Goal: Task Accomplishment & Management: Use online tool/utility

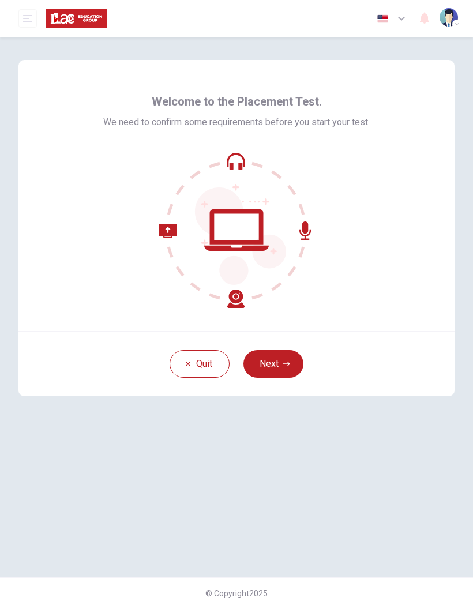
click at [261, 359] on button "Next" at bounding box center [273, 364] width 60 height 28
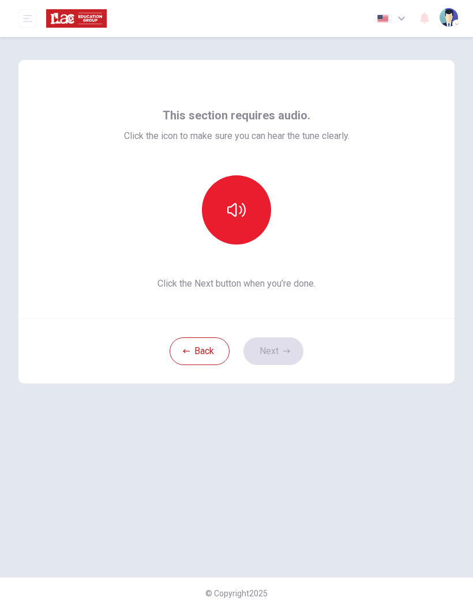
click at [236, 210] on icon "button" at bounding box center [236, 210] width 18 height 14
click at [253, 178] on div at bounding box center [236, 209] width 125 height 69
click at [253, 188] on button "button" at bounding box center [236, 209] width 69 height 69
click at [257, 191] on button "button" at bounding box center [236, 209] width 69 height 69
click at [257, 197] on button "button" at bounding box center [236, 209] width 69 height 69
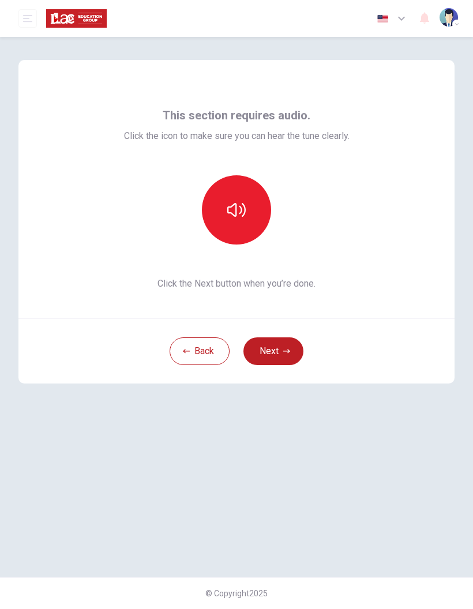
click at [246, 198] on button "button" at bounding box center [236, 209] width 69 height 69
click at [284, 356] on button "Next" at bounding box center [273, 351] width 60 height 28
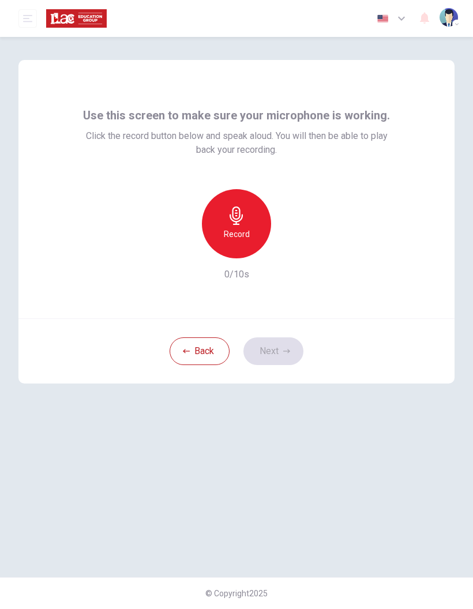
click at [250, 202] on div "Record" at bounding box center [236, 223] width 69 height 69
click at [292, 255] on div "button" at bounding box center [289, 249] width 18 height 18
click at [287, 249] on icon "button" at bounding box center [290, 249] width 12 height 12
click at [286, 348] on icon "button" at bounding box center [286, 351] width 7 height 7
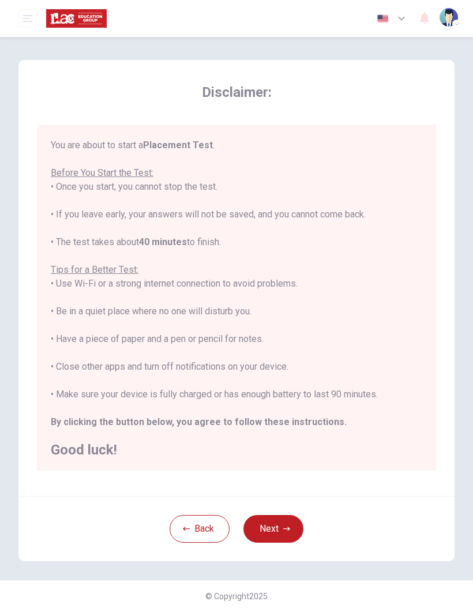
click at [280, 532] on button "Next" at bounding box center [273, 529] width 60 height 28
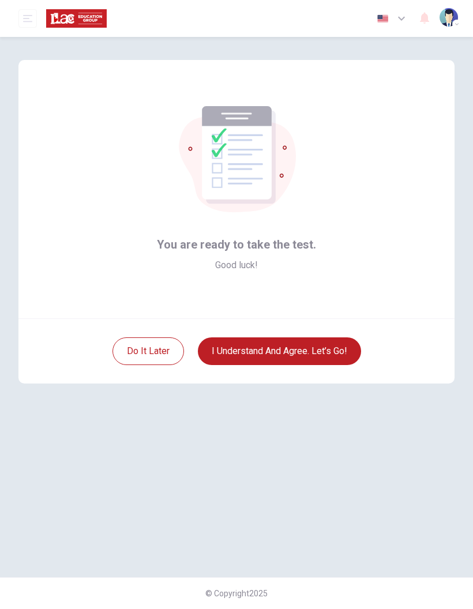
click at [324, 340] on button "I understand and agree. Let’s go!" at bounding box center [279, 351] width 163 height 28
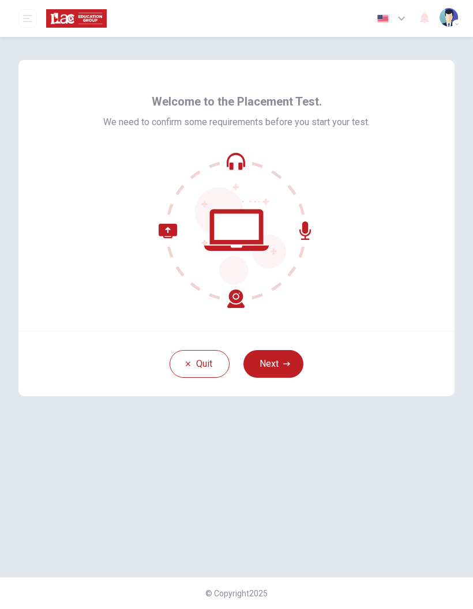
click at [288, 359] on button "Next" at bounding box center [273, 364] width 60 height 28
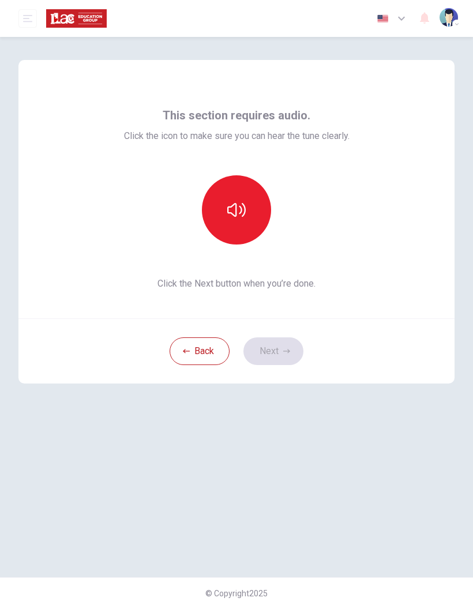
click at [249, 212] on button "button" at bounding box center [236, 209] width 69 height 69
click at [274, 355] on button "Next" at bounding box center [273, 351] width 60 height 28
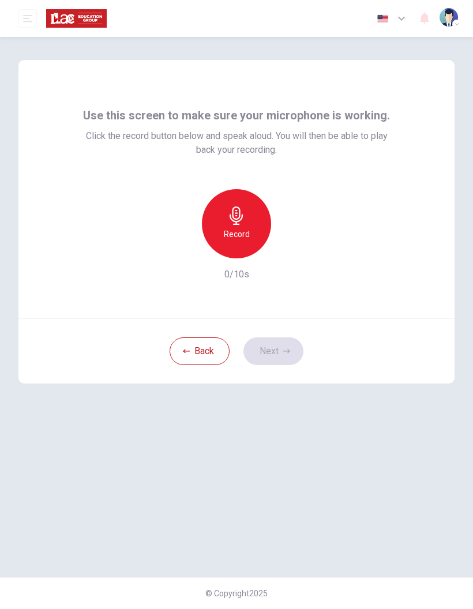
click at [248, 219] on div "Record" at bounding box center [236, 223] width 69 height 69
click at [249, 217] on div "Record" at bounding box center [236, 223] width 69 height 69
click at [294, 249] on icon "button" at bounding box center [290, 249] width 12 height 12
click at [290, 347] on button "Next" at bounding box center [273, 351] width 60 height 28
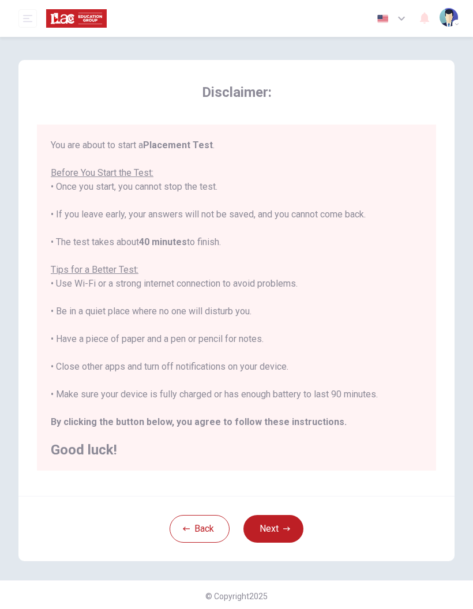
click at [290, 529] on icon "button" at bounding box center [286, 529] width 7 height 4
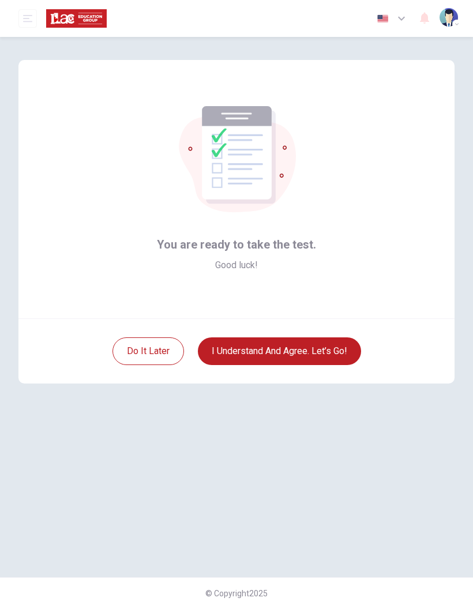
click at [330, 348] on button "I understand and agree. Let’s go!" at bounding box center [279, 351] width 163 height 28
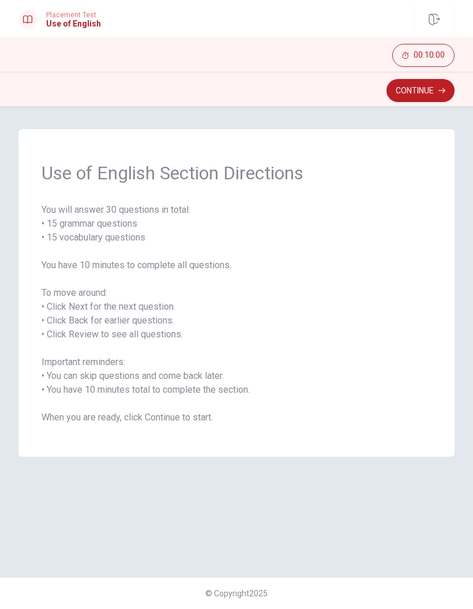
click at [433, 92] on button "Continue" at bounding box center [420, 90] width 68 height 23
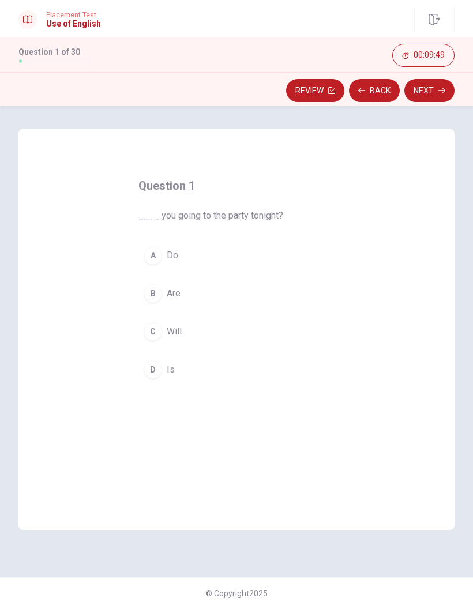
click at [157, 294] on div "B" at bounding box center [153, 293] width 18 height 18
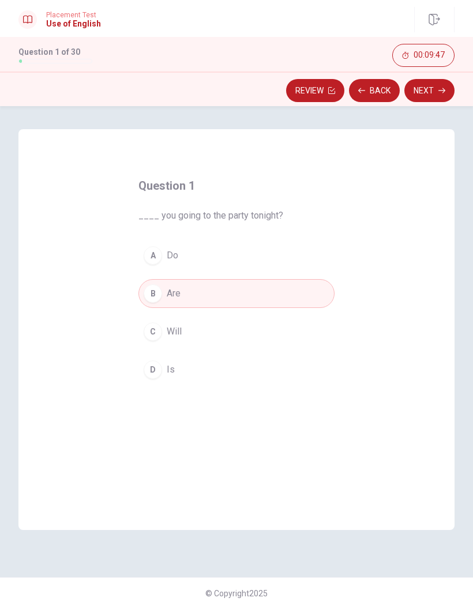
click at [432, 92] on button "Next" at bounding box center [429, 90] width 50 height 23
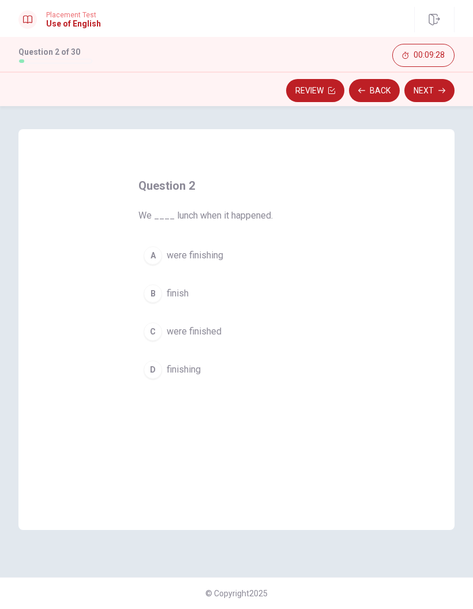
click at [151, 253] on div "A" at bounding box center [153, 255] width 18 height 18
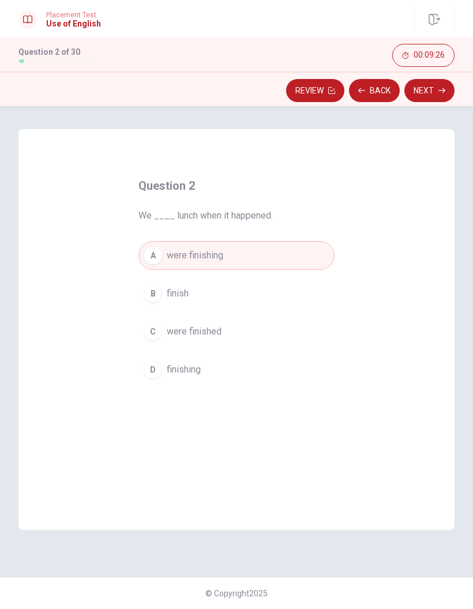
click at [442, 91] on icon "button" at bounding box center [441, 90] width 7 height 5
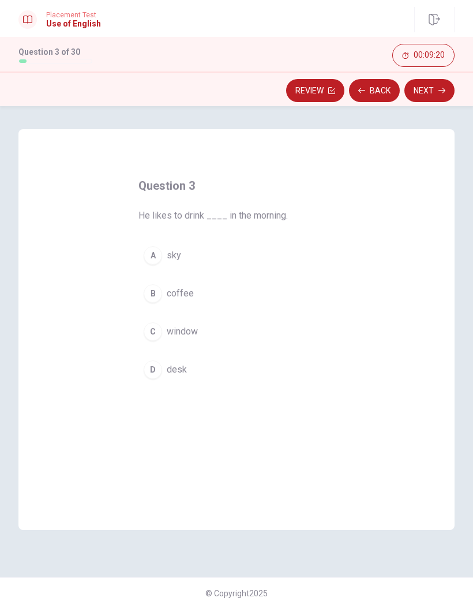
click at [156, 290] on div "B" at bounding box center [153, 293] width 18 height 18
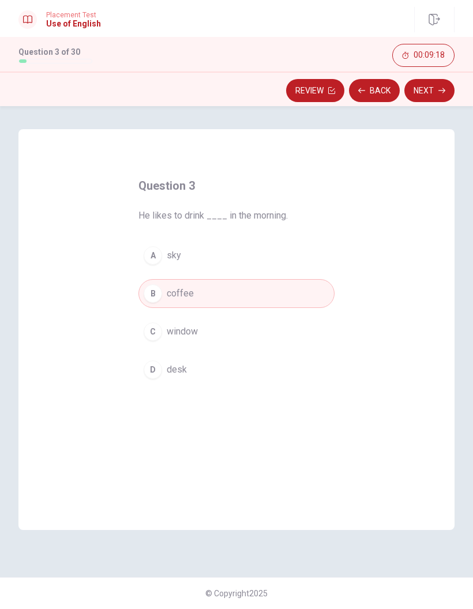
click at [436, 93] on button "Next" at bounding box center [429, 90] width 50 height 23
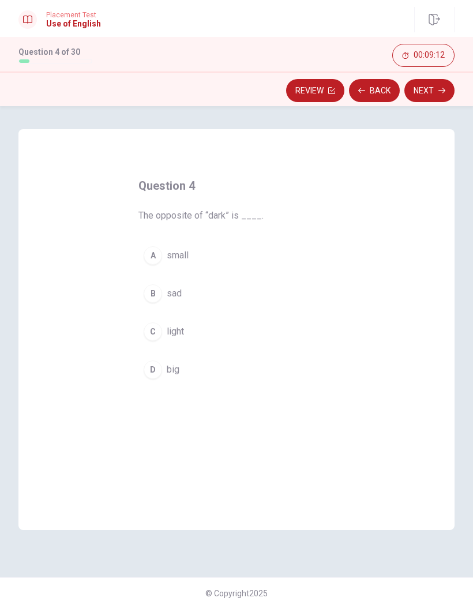
click at [145, 341] on button "C light" at bounding box center [236, 331] width 196 height 29
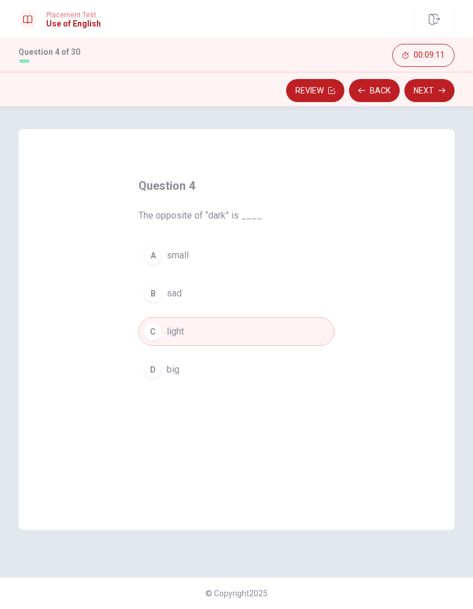
click at [434, 95] on button "Next" at bounding box center [429, 90] width 50 height 23
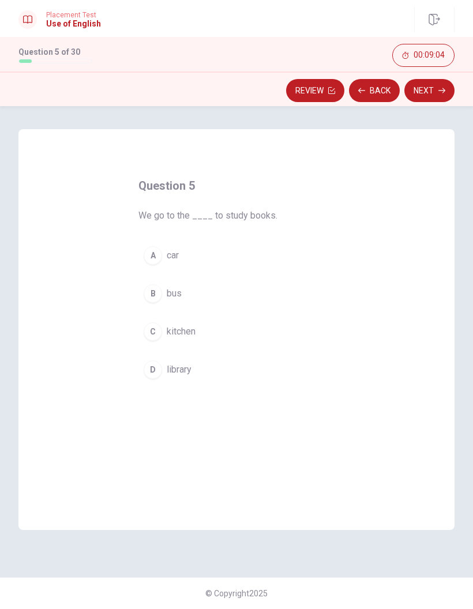
click at [154, 373] on div "D" at bounding box center [153, 369] width 18 height 18
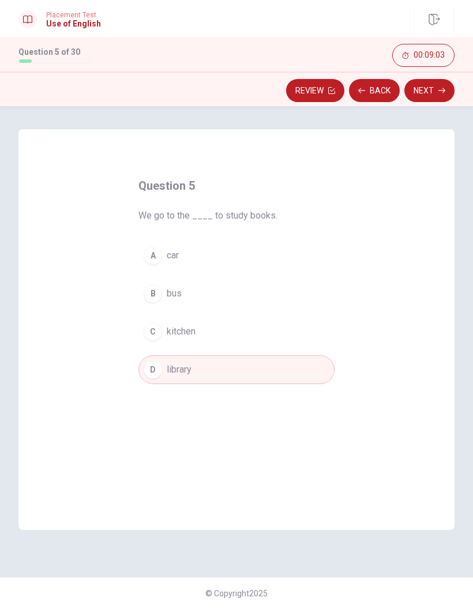
click at [431, 96] on button "Next" at bounding box center [429, 90] width 50 height 23
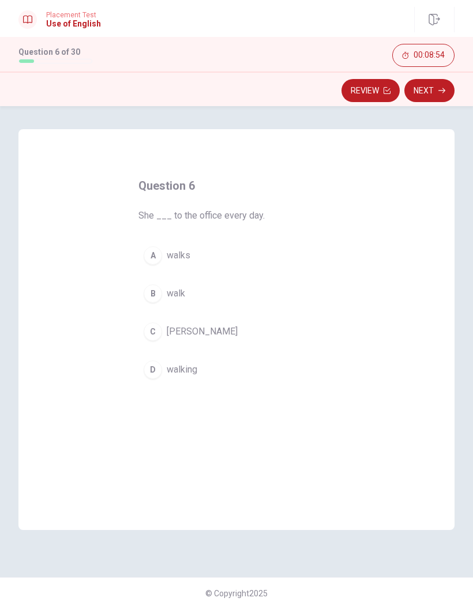
click at [148, 256] on div "A" at bounding box center [153, 255] width 18 height 18
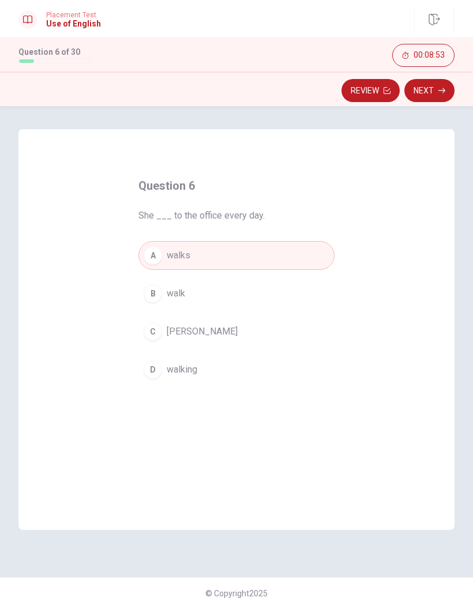
click at [437, 92] on button "Next" at bounding box center [429, 90] width 50 height 23
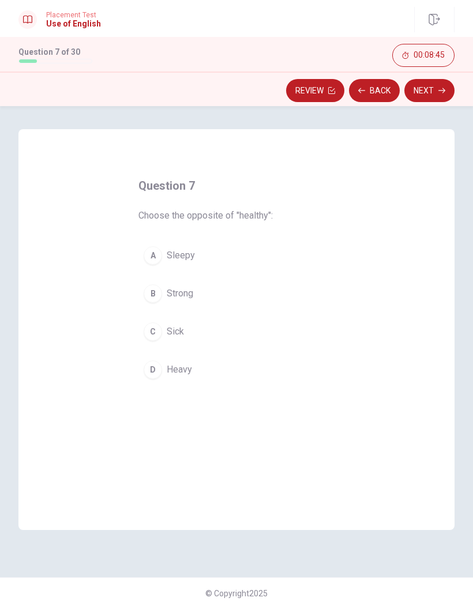
click at [151, 328] on div "C" at bounding box center [153, 331] width 18 height 18
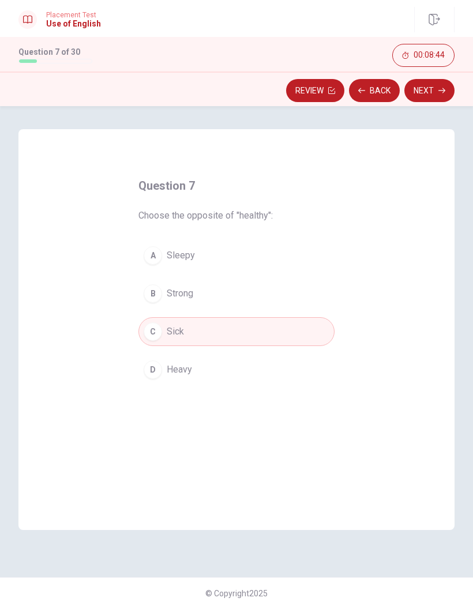
click at [425, 95] on button "Next" at bounding box center [429, 90] width 50 height 23
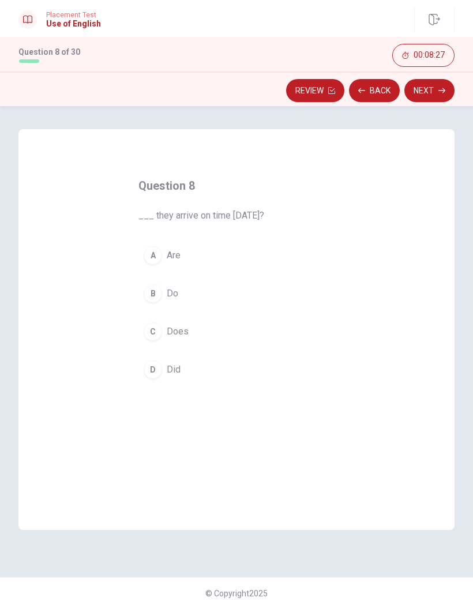
click at [143, 375] on button "D Did" at bounding box center [236, 369] width 196 height 29
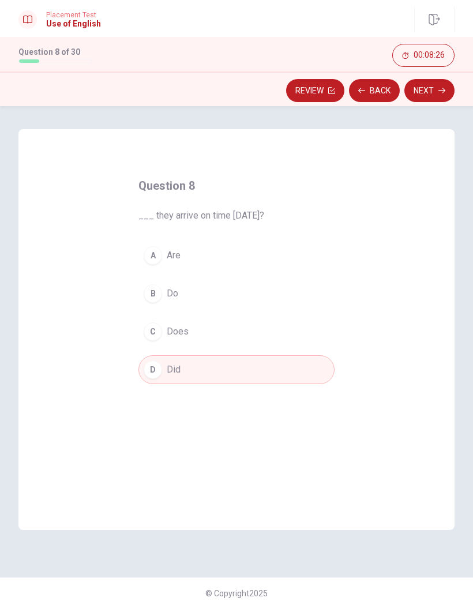
click at [437, 102] on button "Next" at bounding box center [429, 90] width 50 height 23
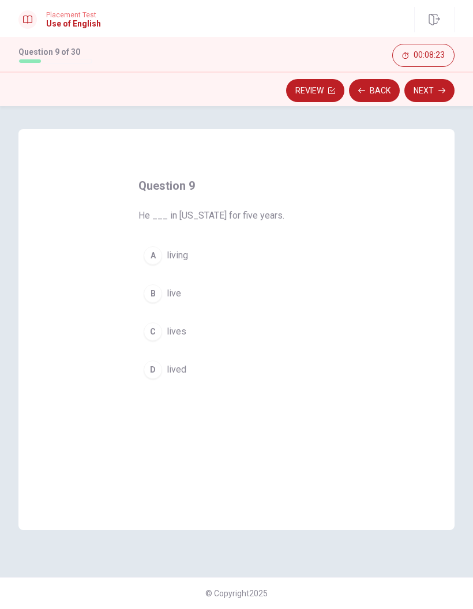
click at [155, 334] on div "C" at bounding box center [153, 331] width 18 height 18
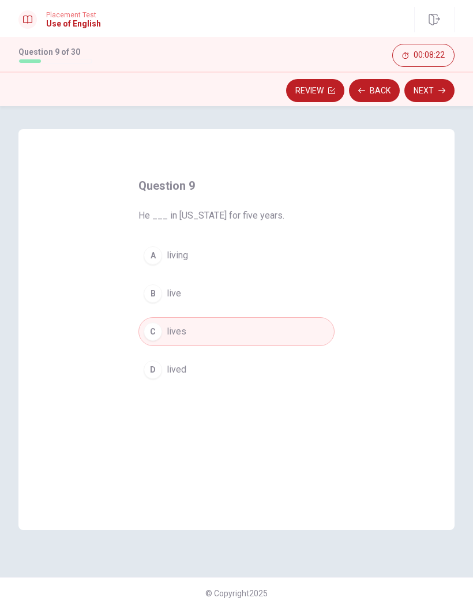
click at [441, 87] on icon "button" at bounding box center [441, 90] width 7 height 7
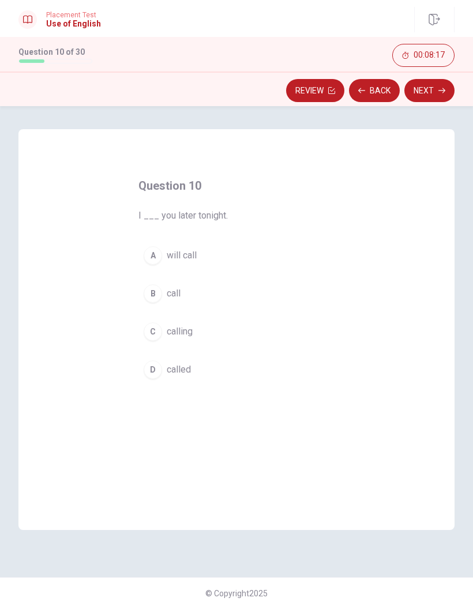
click at [164, 247] on button "A will call" at bounding box center [236, 255] width 196 height 29
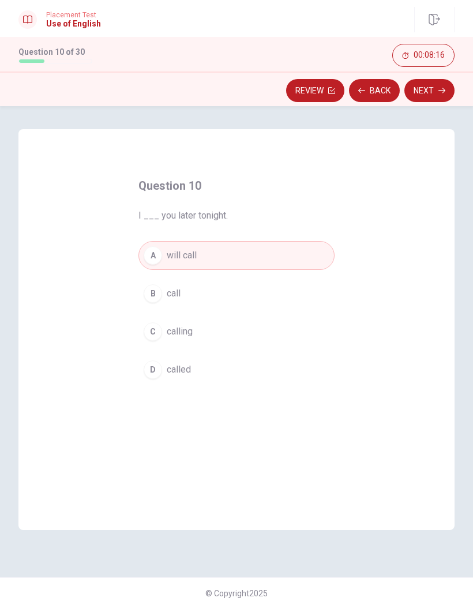
click at [437, 86] on button "Next" at bounding box center [429, 90] width 50 height 23
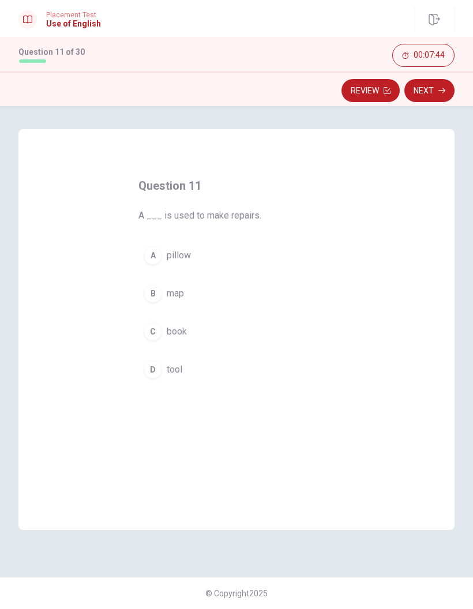
click at [164, 364] on button "D tool" at bounding box center [236, 369] width 196 height 29
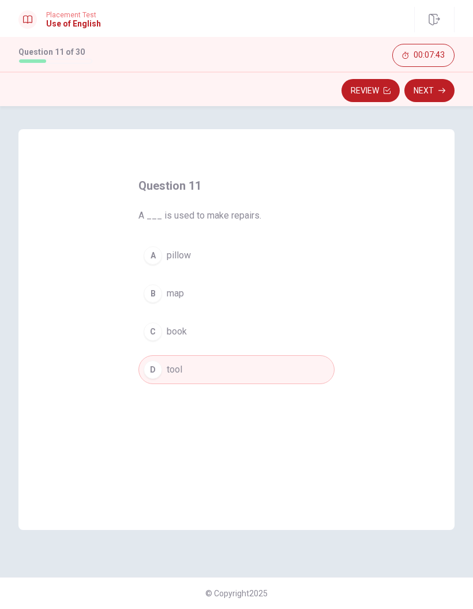
click at [430, 96] on button "Next" at bounding box center [429, 90] width 50 height 23
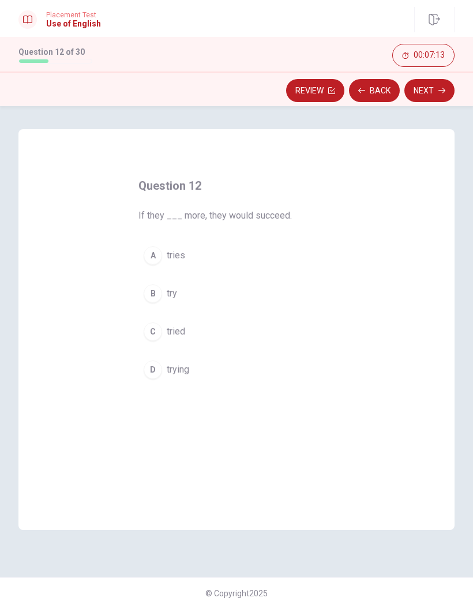
click at [154, 328] on div "C" at bounding box center [153, 331] width 18 height 18
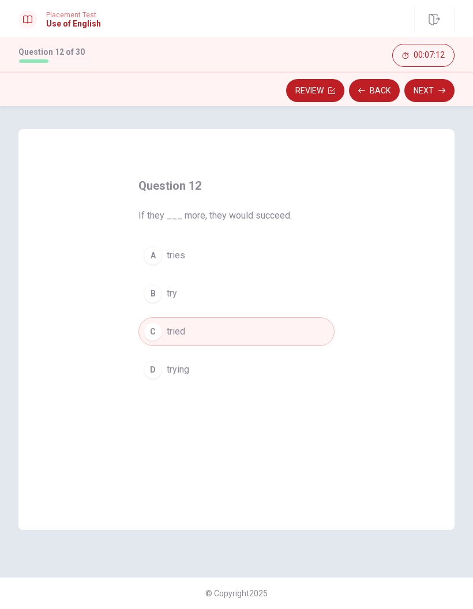
click at [430, 96] on button "Next" at bounding box center [429, 90] width 50 height 23
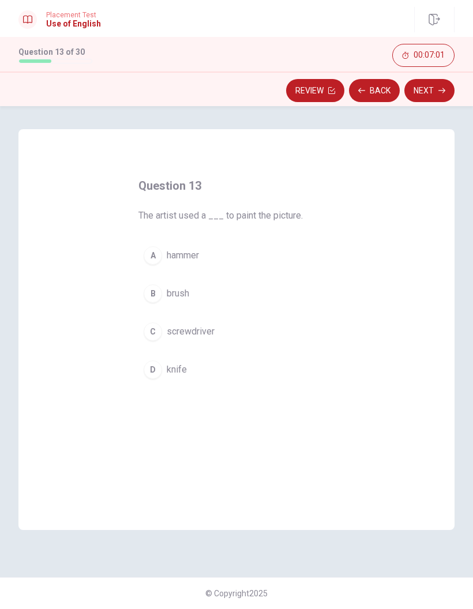
click at [150, 298] on div "B" at bounding box center [153, 293] width 18 height 18
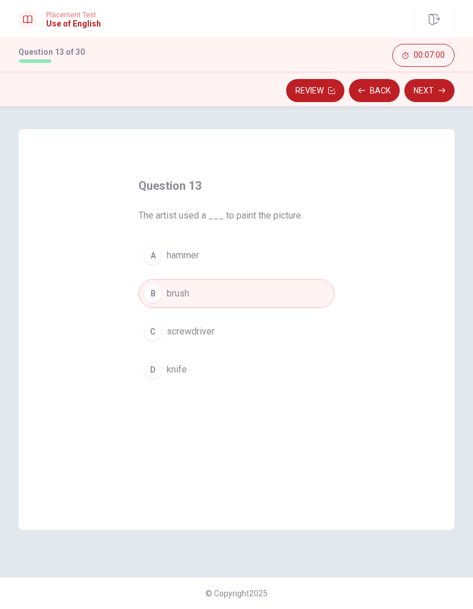
click at [431, 93] on button "Next" at bounding box center [429, 90] width 50 height 23
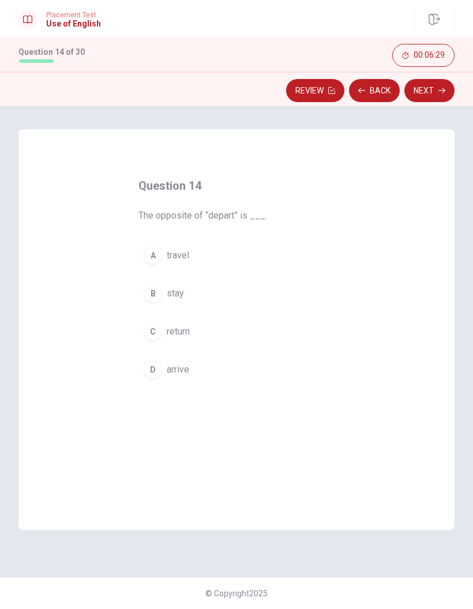
click at [156, 294] on div "B" at bounding box center [153, 293] width 18 height 18
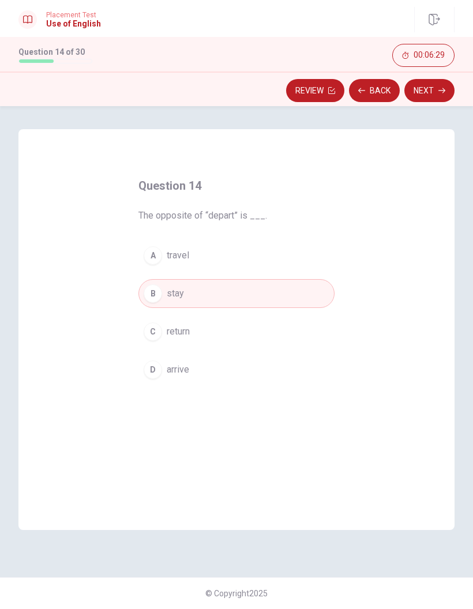
click at [430, 101] on button "Next" at bounding box center [429, 90] width 50 height 23
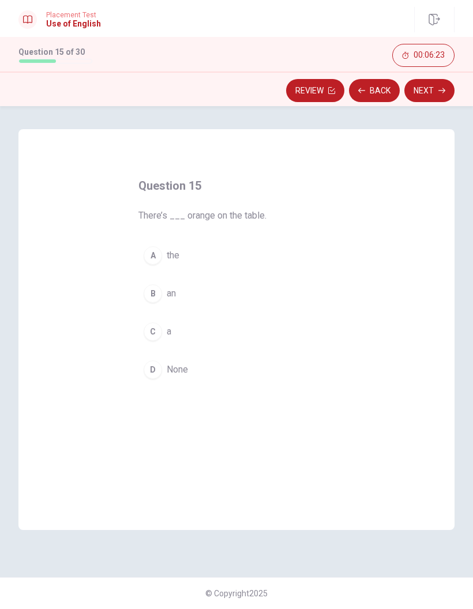
click at [156, 297] on div "B" at bounding box center [153, 293] width 18 height 18
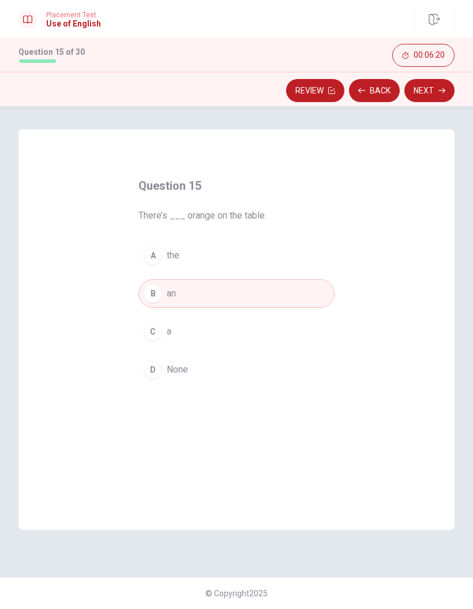
click at [442, 90] on icon "button" at bounding box center [441, 90] width 7 height 7
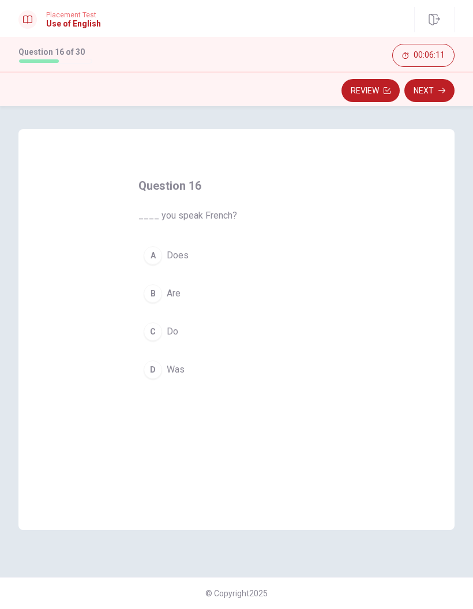
click at [157, 299] on div "B" at bounding box center [153, 293] width 18 height 18
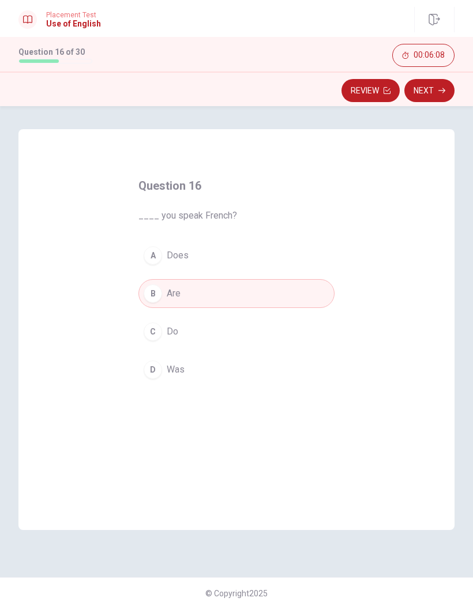
click at [167, 334] on span "Do" at bounding box center [173, 332] width 12 height 14
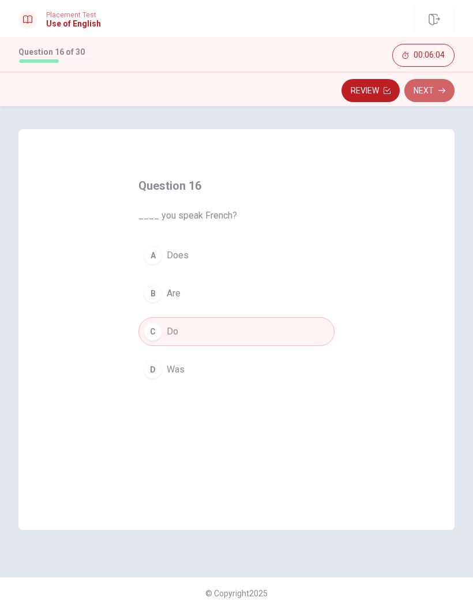
click at [442, 90] on icon "button" at bounding box center [441, 90] width 7 height 7
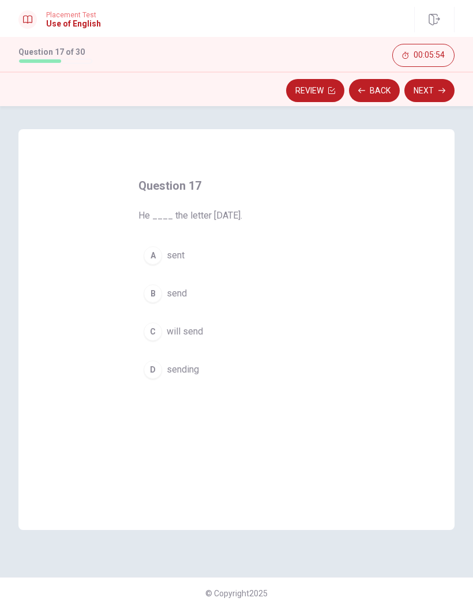
click at [164, 328] on button "C will send" at bounding box center [236, 331] width 196 height 29
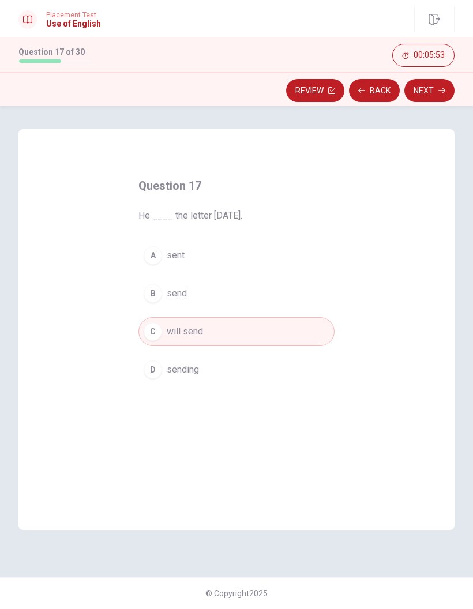
click at [423, 95] on button "Next" at bounding box center [429, 90] width 50 height 23
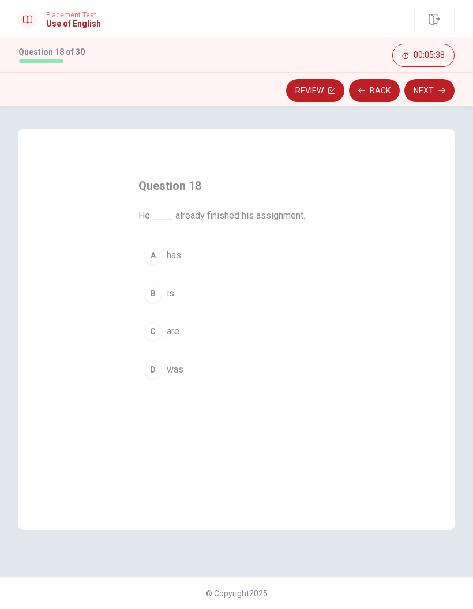
click at [160, 253] on div "A" at bounding box center [153, 255] width 18 height 18
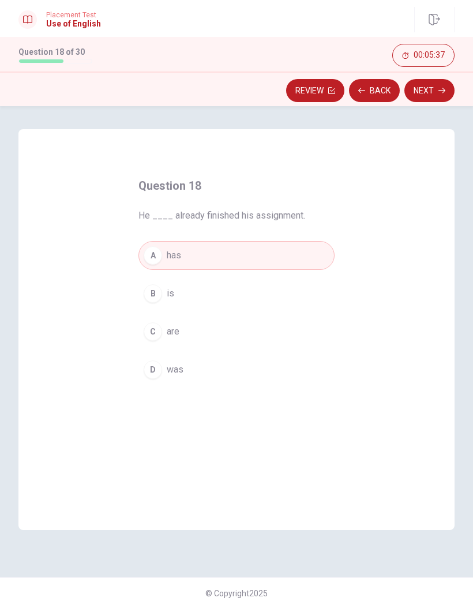
click at [424, 94] on button "Next" at bounding box center [429, 90] width 50 height 23
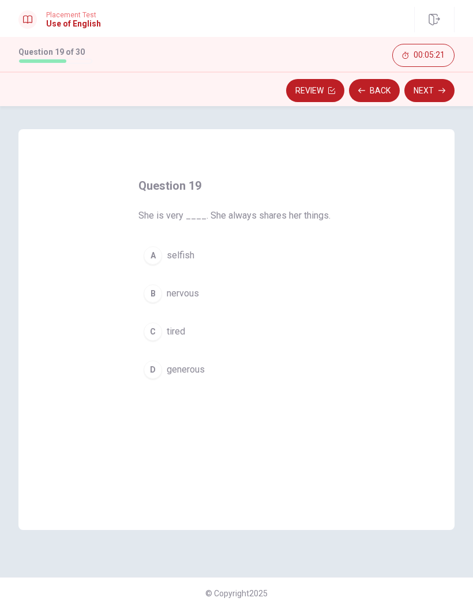
click at [186, 377] on button "D generous" at bounding box center [236, 369] width 196 height 29
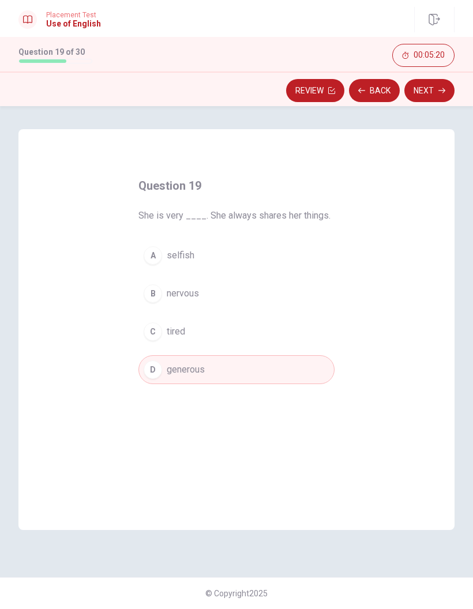
click at [449, 85] on button "Next" at bounding box center [429, 90] width 50 height 23
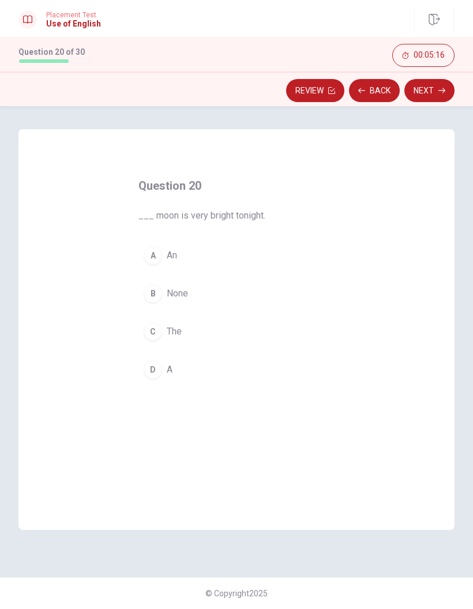
click at [181, 329] on span "The" at bounding box center [174, 332] width 15 height 14
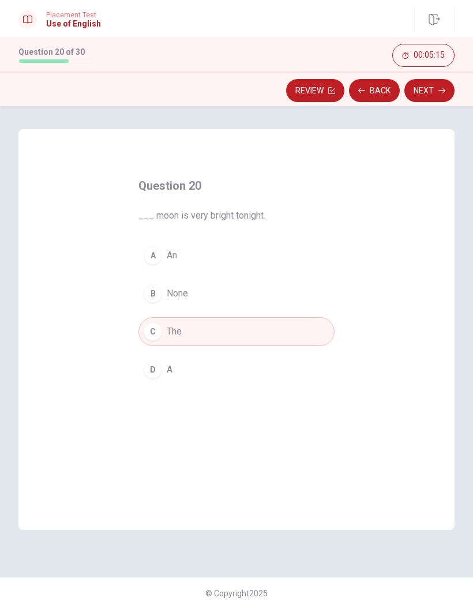
click at [441, 87] on icon "button" at bounding box center [441, 90] width 7 height 7
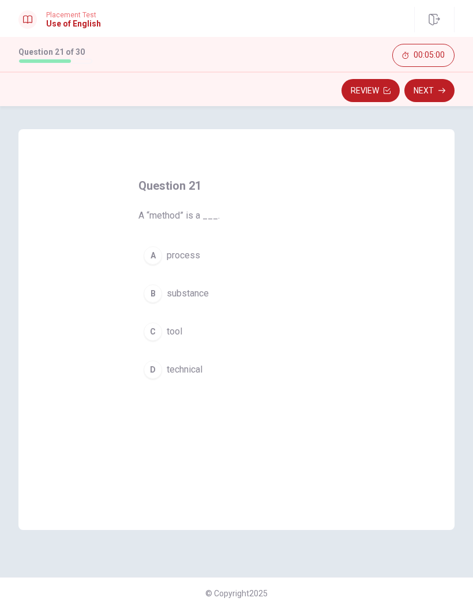
click at [183, 257] on span "process" at bounding box center [183, 256] width 33 height 14
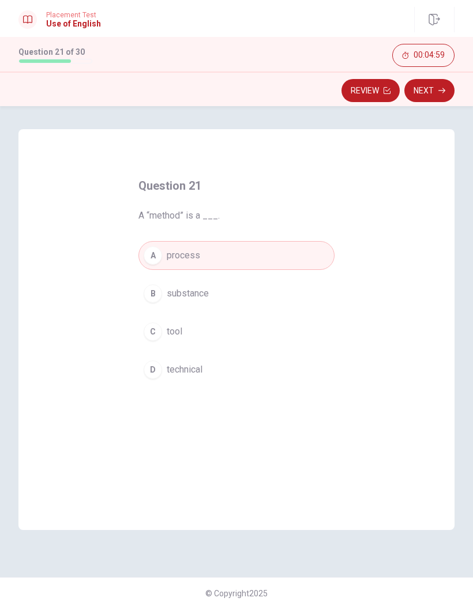
click at [432, 92] on button "Next" at bounding box center [429, 90] width 50 height 23
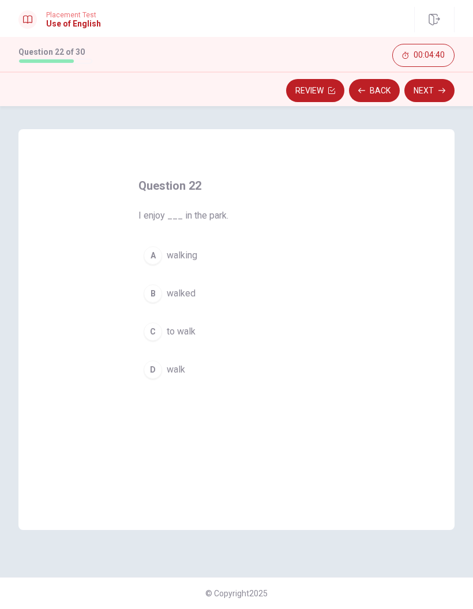
click at [183, 250] on span "walking" at bounding box center [182, 256] width 31 height 14
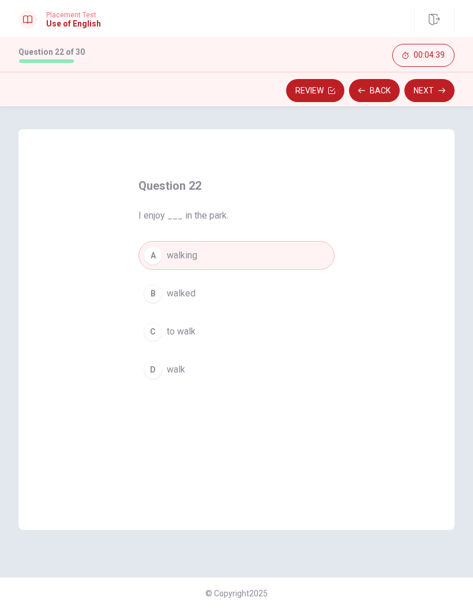
click at [433, 93] on button "Next" at bounding box center [429, 90] width 50 height 23
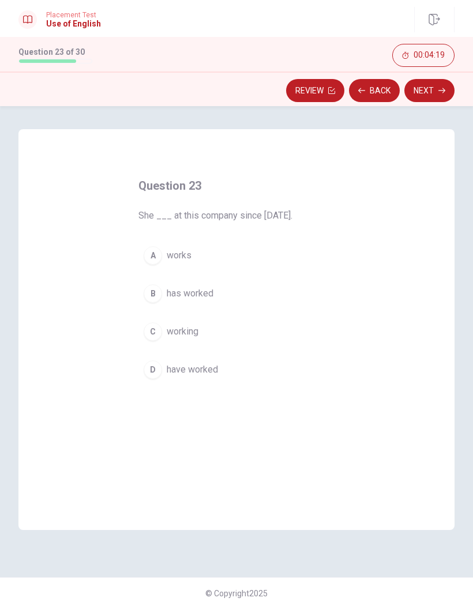
click at [219, 294] on button "B has worked" at bounding box center [236, 293] width 196 height 29
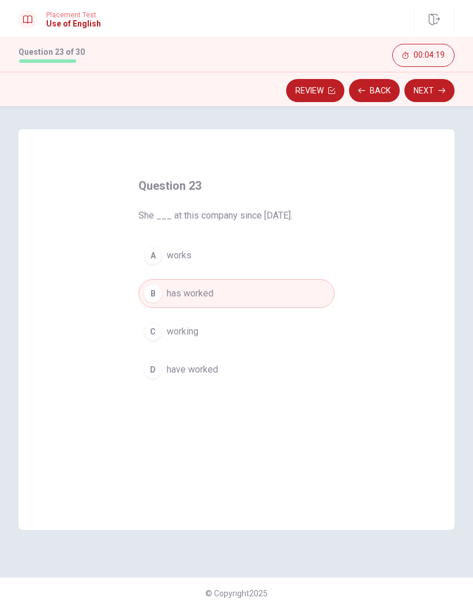
click at [435, 90] on button "Next" at bounding box center [429, 90] width 50 height 23
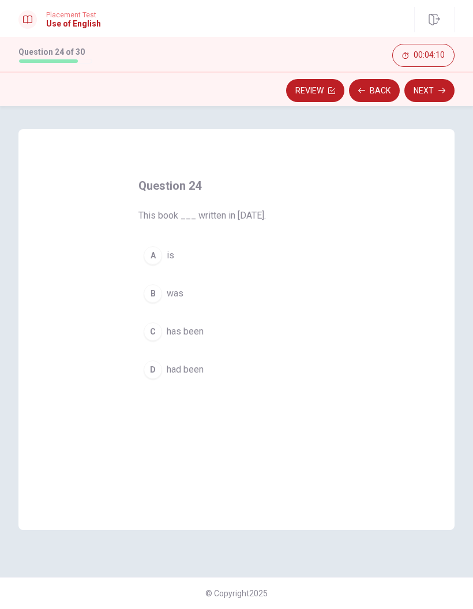
click at [200, 369] on span "had been" at bounding box center [185, 370] width 37 height 14
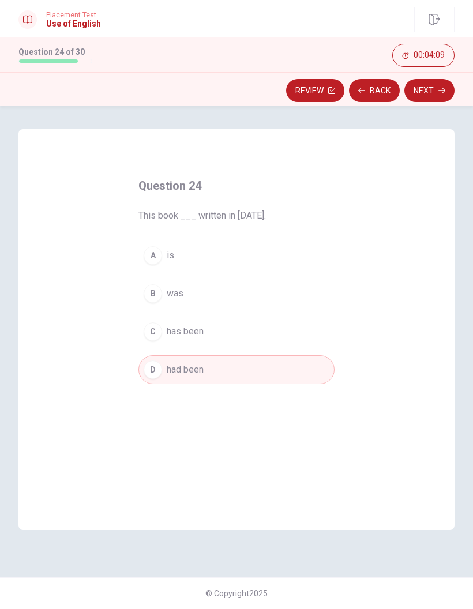
click at [430, 97] on button "Next" at bounding box center [429, 90] width 50 height 23
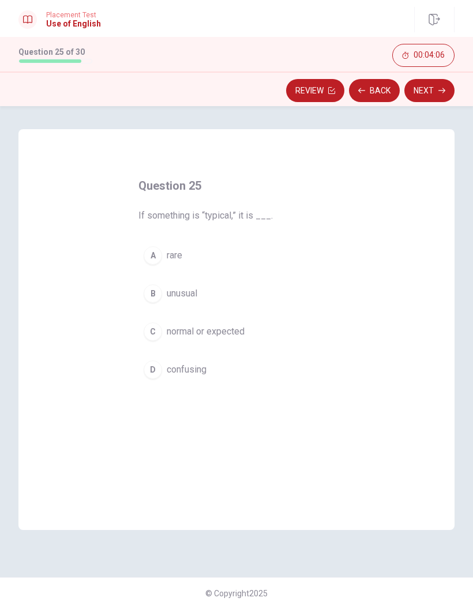
click at [168, 258] on span "rare" at bounding box center [175, 256] width 16 height 14
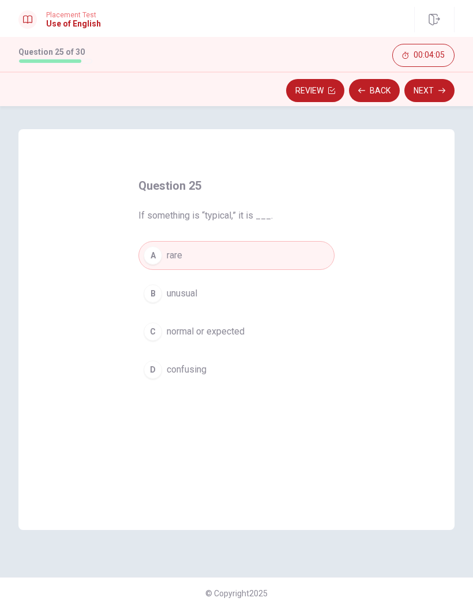
click at [427, 93] on button "Next" at bounding box center [429, 90] width 50 height 23
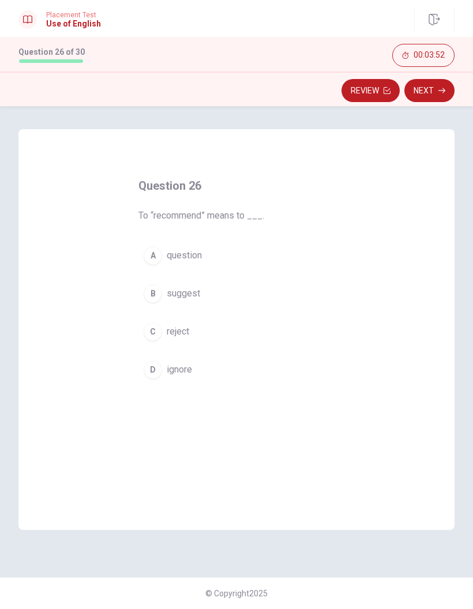
click at [183, 297] on span "suggest" at bounding box center [183, 294] width 33 height 14
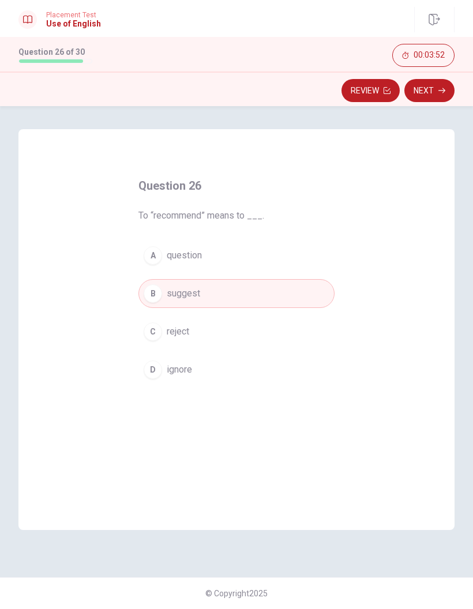
click at [441, 86] on button "Next" at bounding box center [429, 90] width 50 height 23
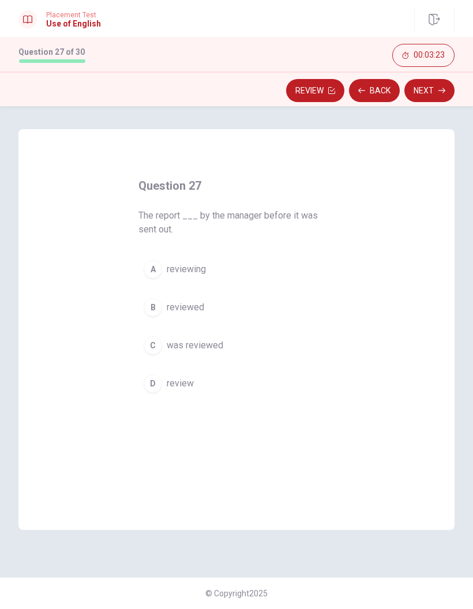
click at [209, 309] on button "B reviewed" at bounding box center [236, 307] width 196 height 29
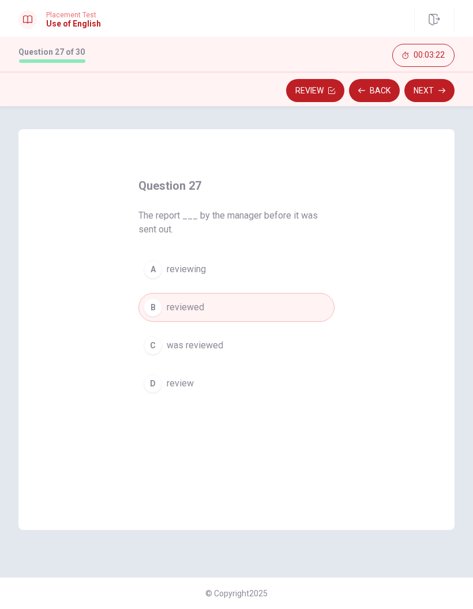
click at [437, 97] on button "Next" at bounding box center [429, 90] width 50 height 23
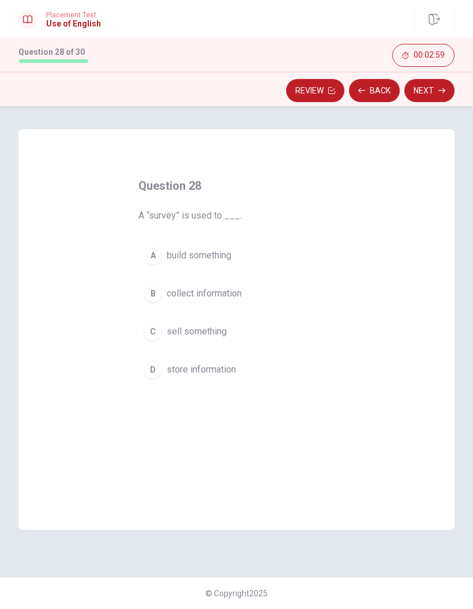
click at [220, 362] on button "D store information" at bounding box center [236, 369] width 196 height 29
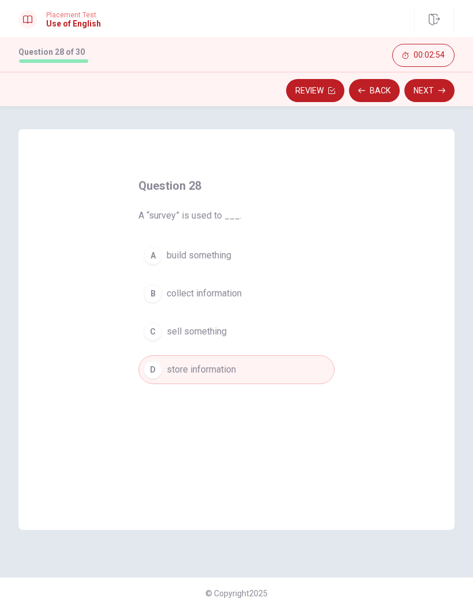
click at [232, 291] on span "collect information" at bounding box center [204, 294] width 75 height 14
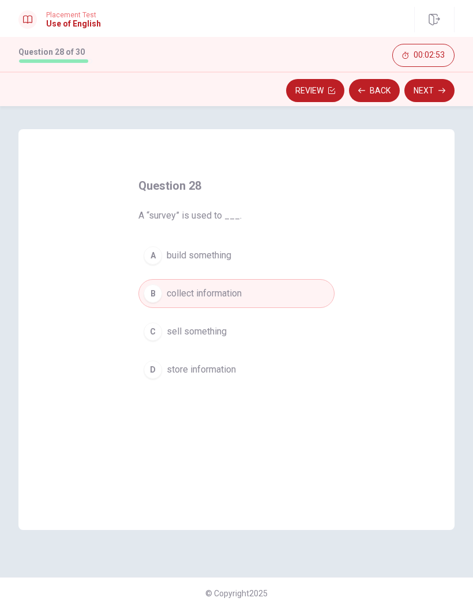
click at [439, 92] on icon "button" at bounding box center [441, 90] width 7 height 7
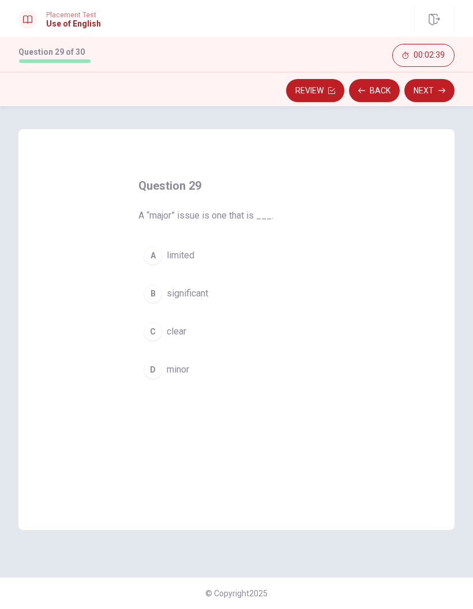
click at [206, 300] on span "significant" at bounding box center [188, 294] width 42 height 14
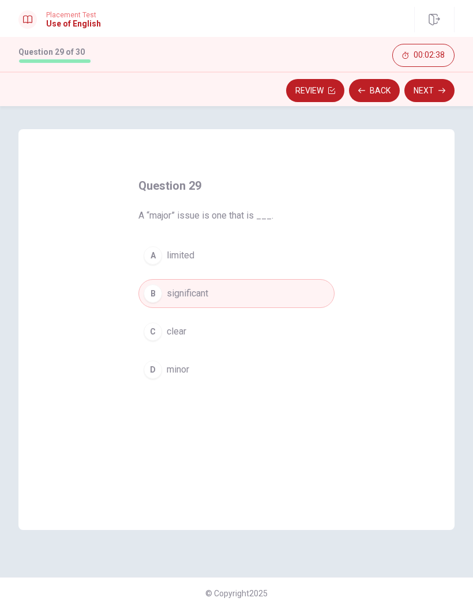
click at [427, 97] on button "Next" at bounding box center [429, 90] width 50 height 23
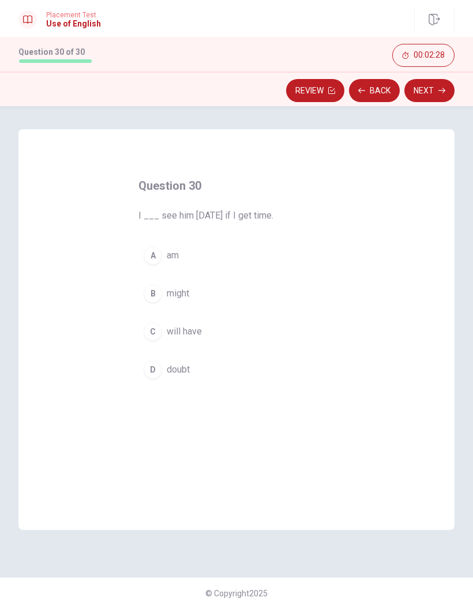
click at [198, 299] on button "B might" at bounding box center [236, 293] width 196 height 29
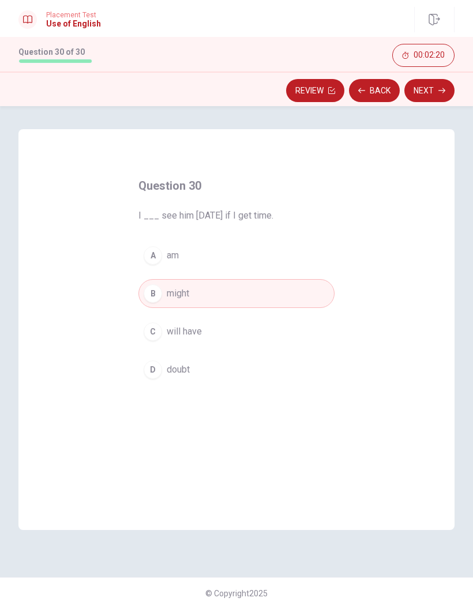
click at [430, 99] on button "Next" at bounding box center [429, 90] width 50 height 23
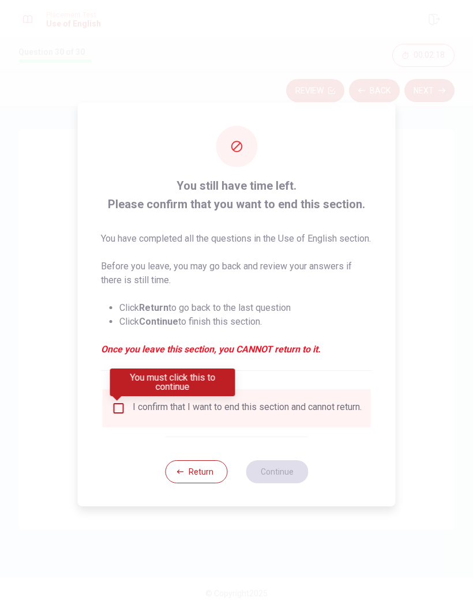
click at [122, 410] on input "You must click this to continue" at bounding box center [119, 408] width 14 height 14
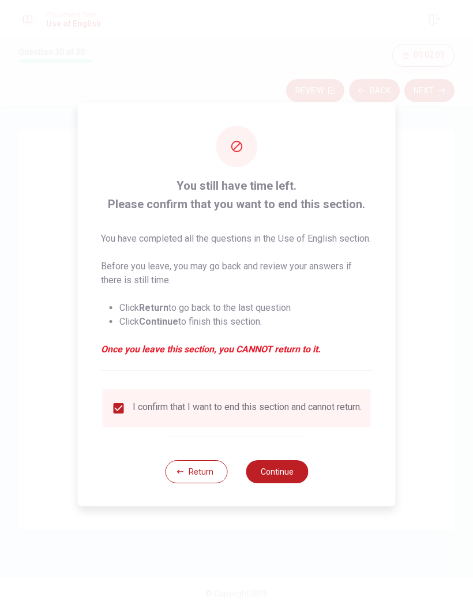
click at [283, 477] on button "Continue" at bounding box center [277, 471] width 62 height 23
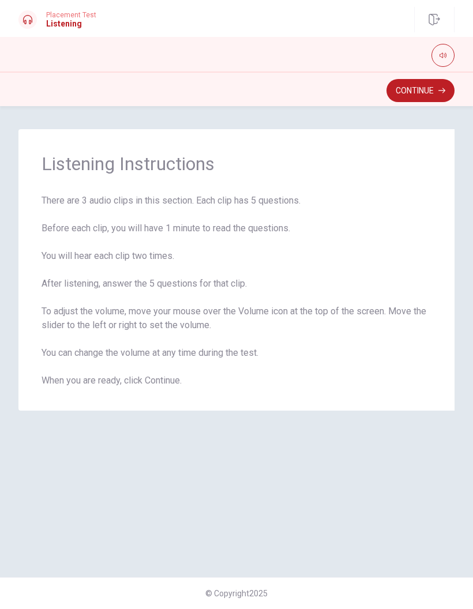
click at [417, 102] on button "Continue" at bounding box center [420, 90] width 68 height 23
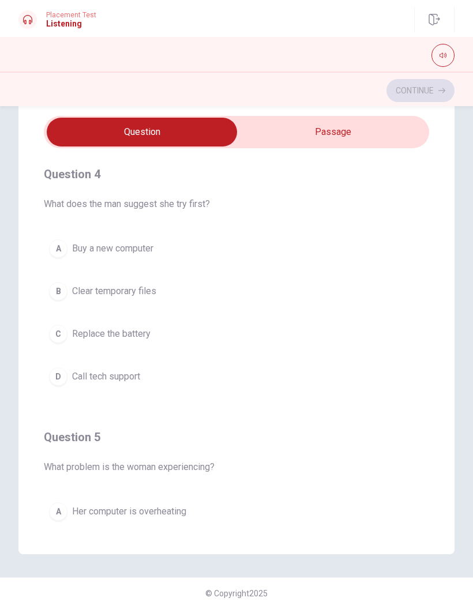
scroll to position [786, 0]
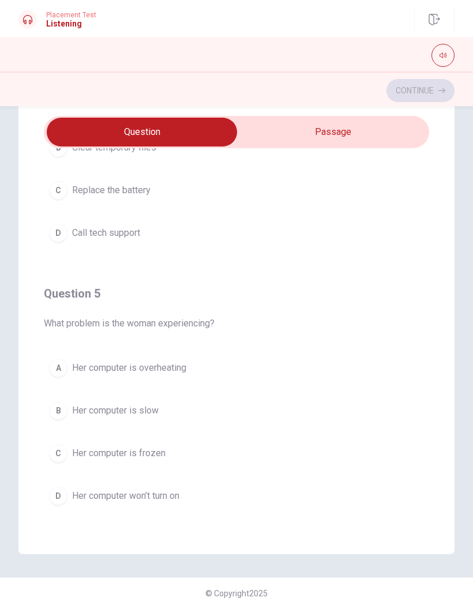
checkbox input "true"
type input "18"
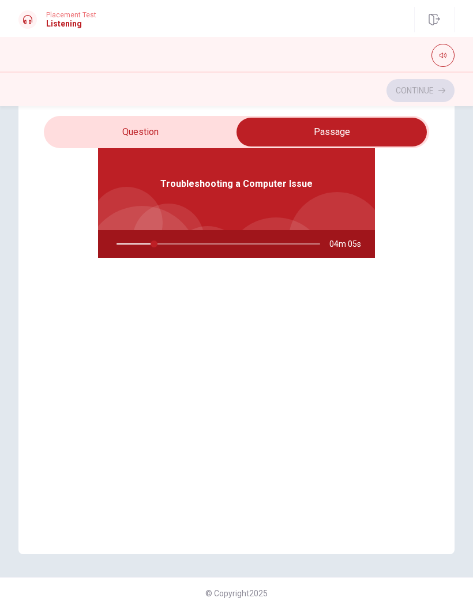
scroll to position [65, 0]
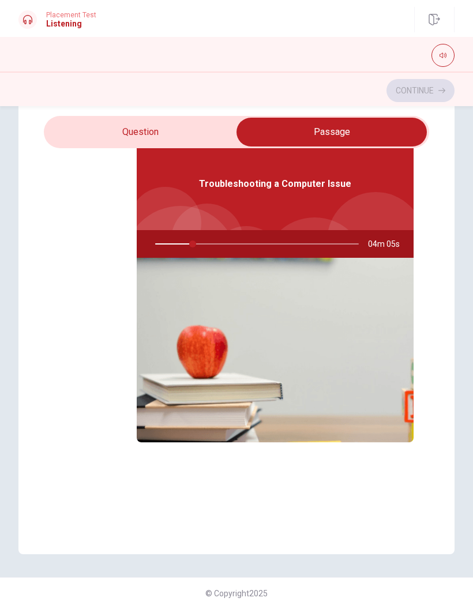
checkbox input "false"
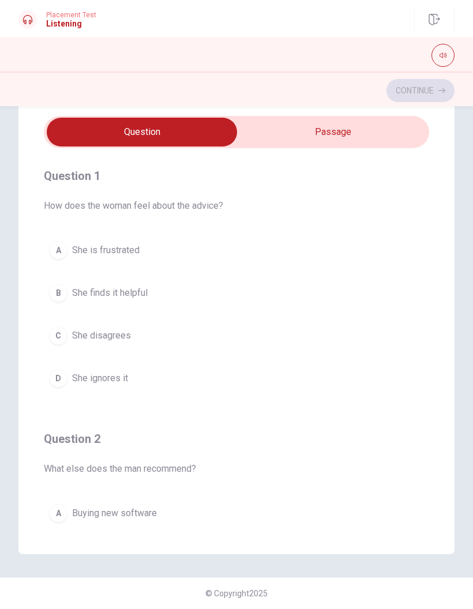
scroll to position [0, 0]
type input "21"
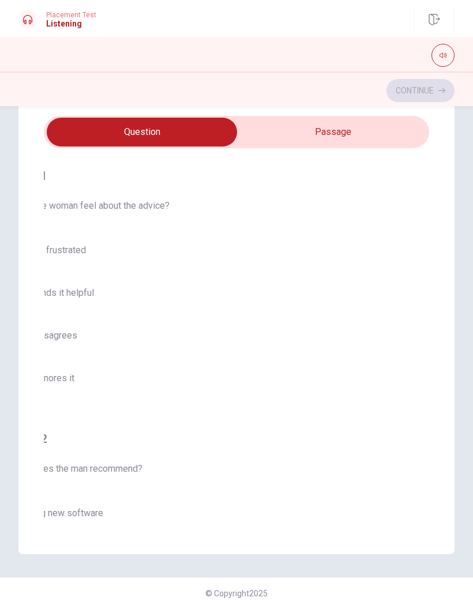
checkbox input "true"
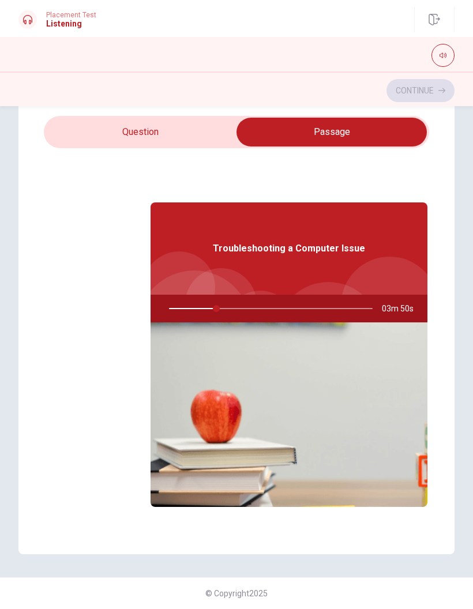
type input "24"
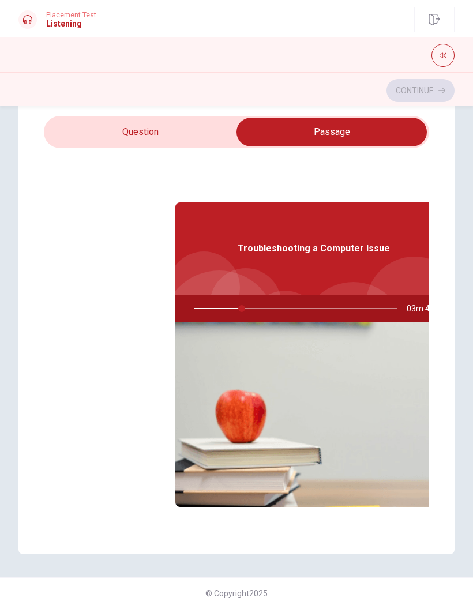
checkbox input "false"
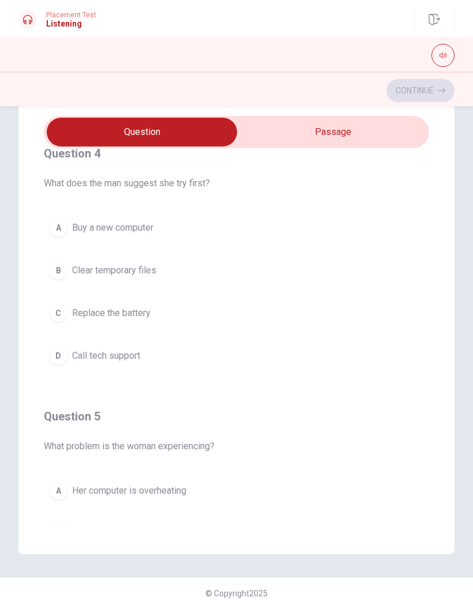
scroll to position [794, 0]
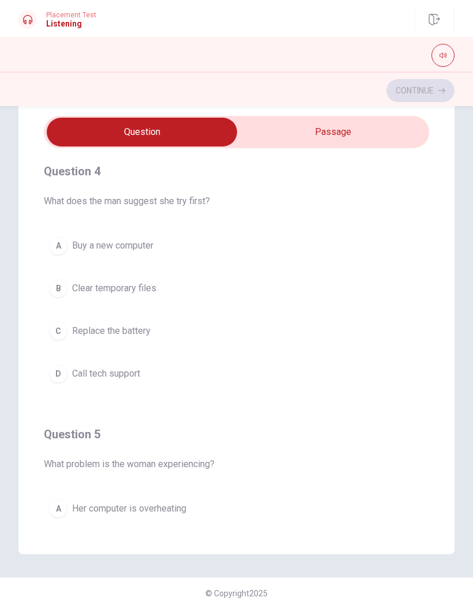
click at [145, 284] on span "Clear temporary files" at bounding box center [114, 288] width 84 height 14
click at [211, 291] on button "B Restarting the computer" at bounding box center [236, 289] width 385 height 29
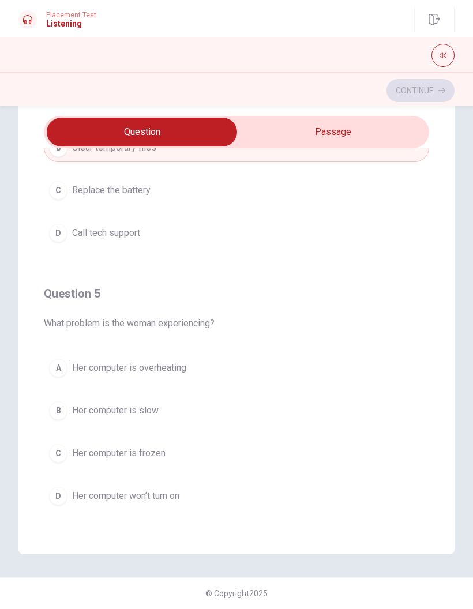
scroll to position [934, 0]
click at [269, 416] on button "B Her computer is slow" at bounding box center [236, 410] width 385 height 29
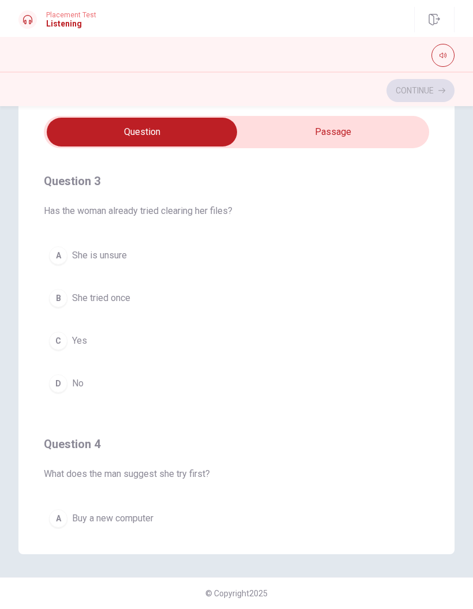
scroll to position [487, 0]
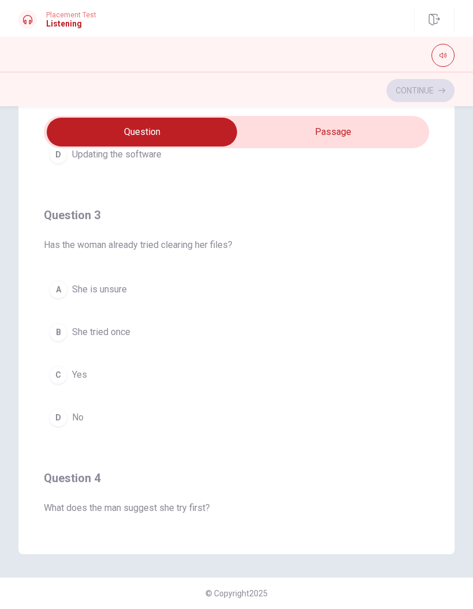
click at [304, 415] on button "D No" at bounding box center [236, 417] width 385 height 29
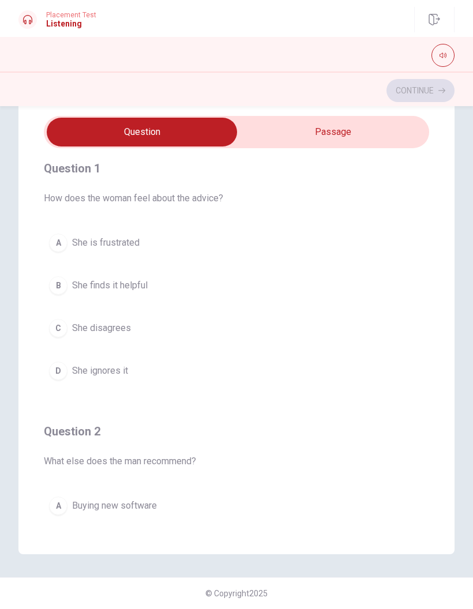
scroll to position [5, 0]
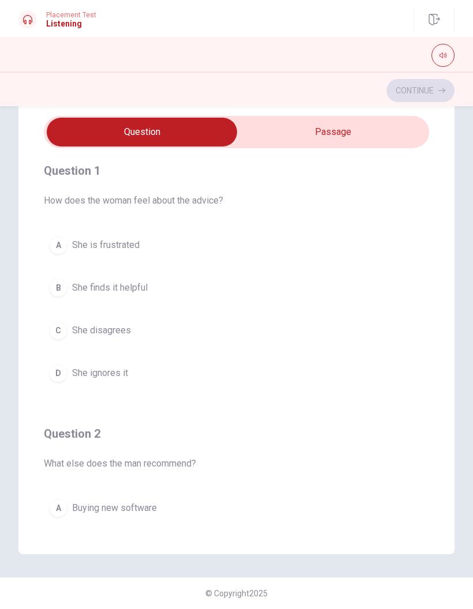
click at [303, 332] on button "C She disagrees" at bounding box center [236, 330] width 385 height 29
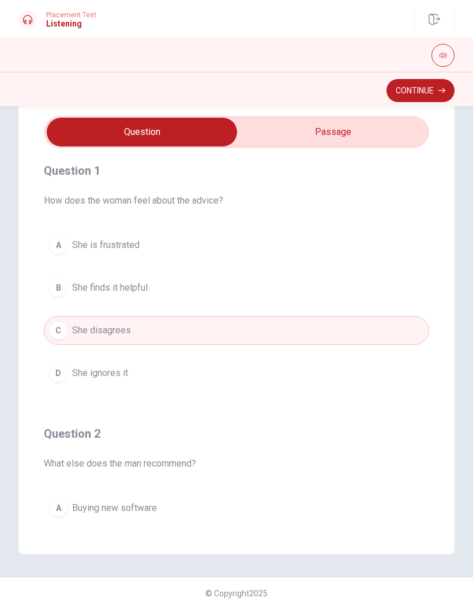
click at [339, 241] on button "A She is frustrated" at bounding box center [236, 245] width 385 height 29
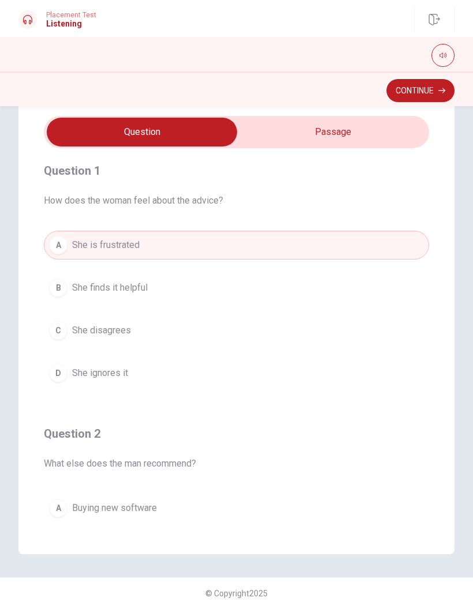
click at [430, 85] on button "Continue" at bounding box center [420, 90] width 68 height 23
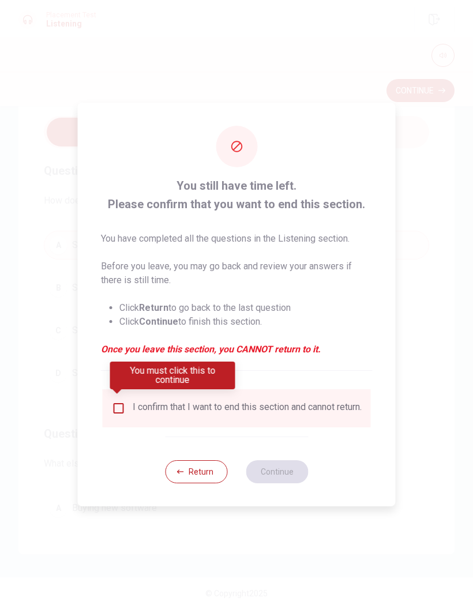
click at [148, 395] on div "You must click this to continue" at bounding box center [172, 380] width 125 height 36
click at [122, 395] on div "You must click this to continue" at bounding box center [172, 380] width 125 height 36
click at [118, 424] on div "I confirm that I want to end this section and cannot return." at bounding box center [237, 408] width 268 height 38
click at [108, 420] on div "I confirm that I want to end this section and cannot return." at bounding box center [237, 408] width 268 height 38
click at [114, 404] on input "You must click this to continue" at bounding box center [119, 408] width 14 height 14
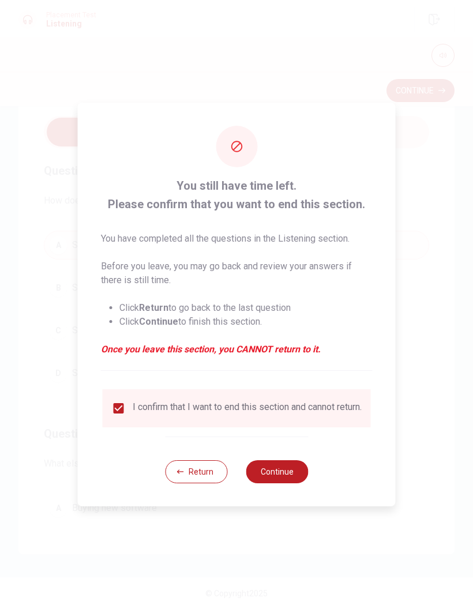
click at [289, 458] on div "Return Continue" at bounding box center [236, 472] width 143 height 70
click at [296, 469] on button "Continue" at bounding box center [277, 471] width 62 height 23
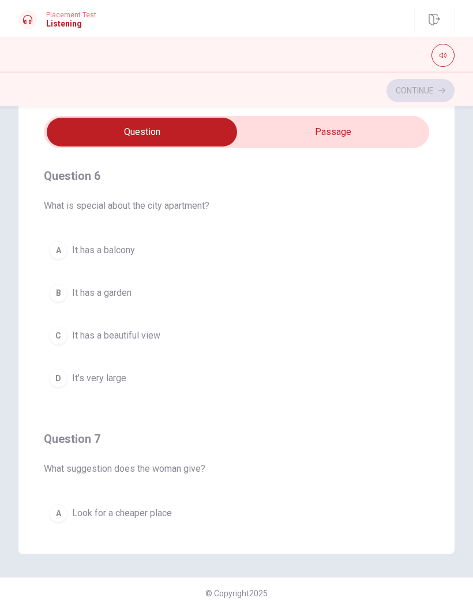
scroll to position [0, 0]
click at [54, 333] on div "C" at bounding box center [58, 335] width 18 height 18
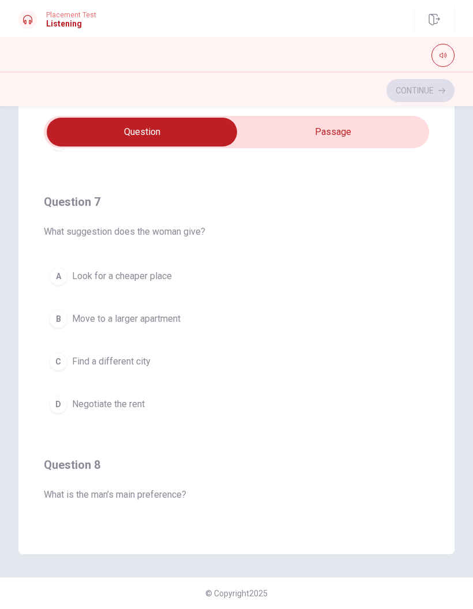
scroll to position [238, 0]
click at [52, 277] on div "A" at bounding box center [58, 275] width 18 height 18
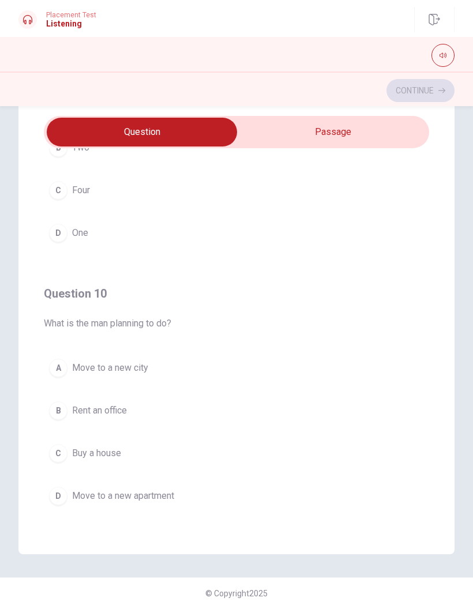
scroll to position [934, 0]
click at [56, 360] on div "A" at bounding box center [58, 368] width 18 height 18
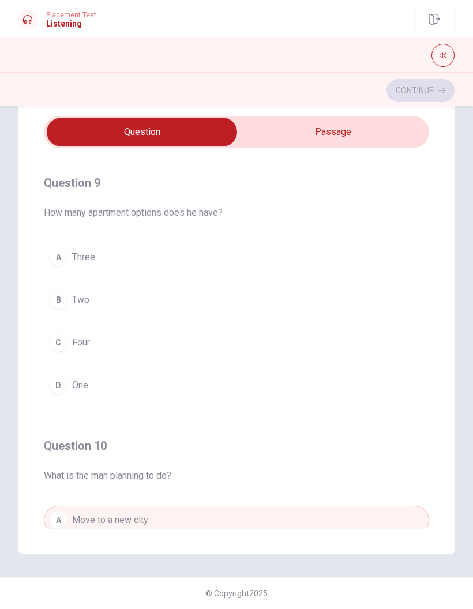
scroll to position [783, 0]
click at [54, 300] on div "B" at bounding box center [58, 299] width 18 height 18
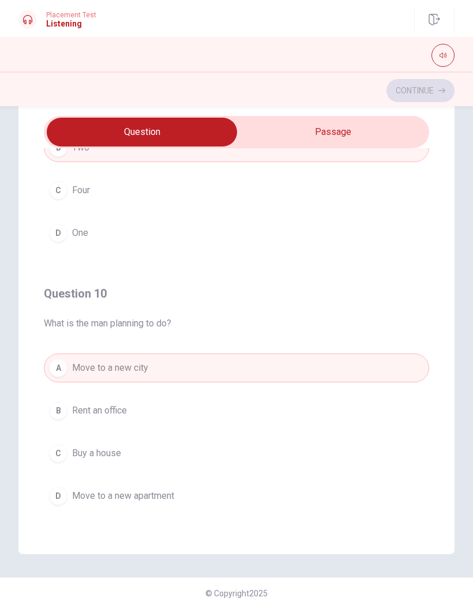
scroll to position [934, 0]
click at [320, 505] on button "D Move to a new apartment" at bounding box center [236, 496] width 385 height 29
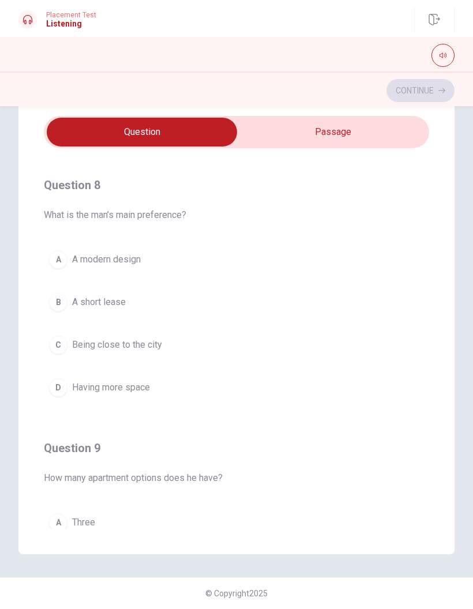
scroll to position [517, 0]
click at [320, 344] on button "C Being close to the city" at bounding box center [236, 344] width 385 height 29
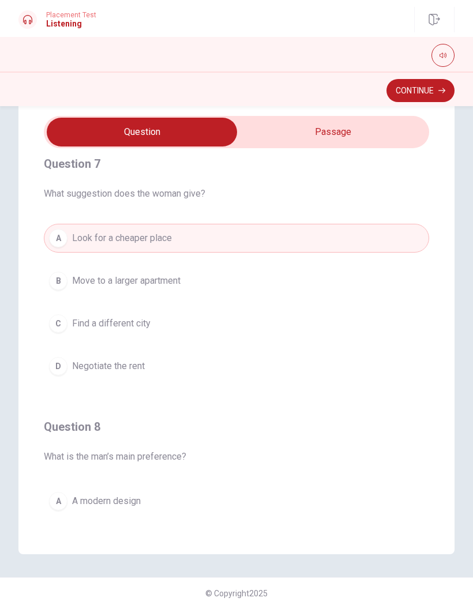
scroll to position [7, 0]
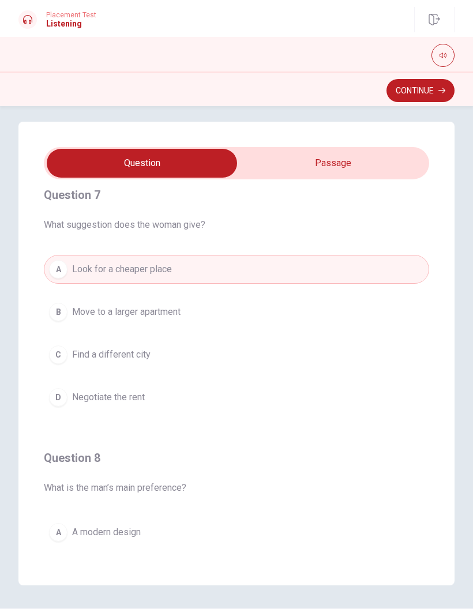
click at [60, 303] on div "B" at bounding box center [58, 312] width 18 height 18
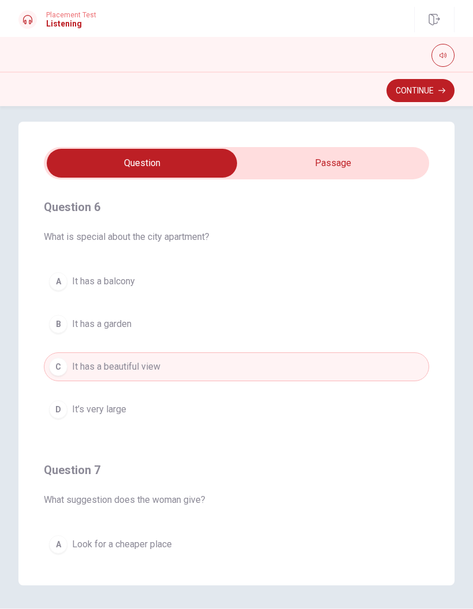
scroll to position [0, 0]
click at [434, 89] on button "Continue" at bounding box center [420, 90] width 68 height 23
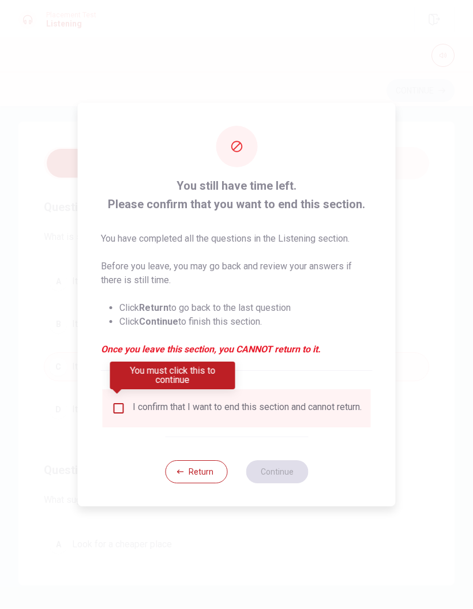
click at [130, 410] on div "I confirm that I want to end this section and cannot return." at bounding box center [237, 408] width 250 height 14
click at [118, 401] on input "You must click this to continue" at bounding box center [119, 408] width 14 height 14
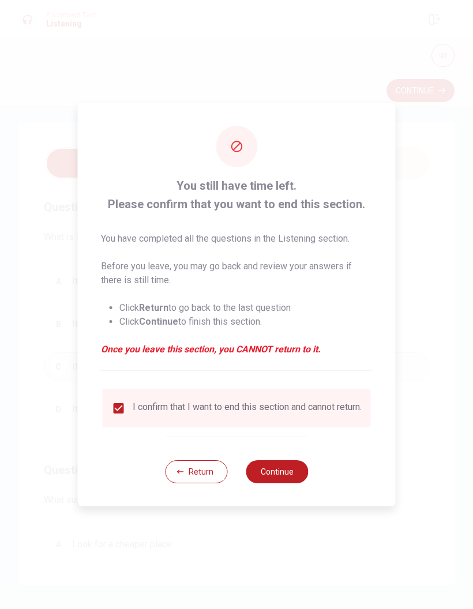
click at [287, 470] on button "Continue" at bounding box center [277, 471] width 62 height 23
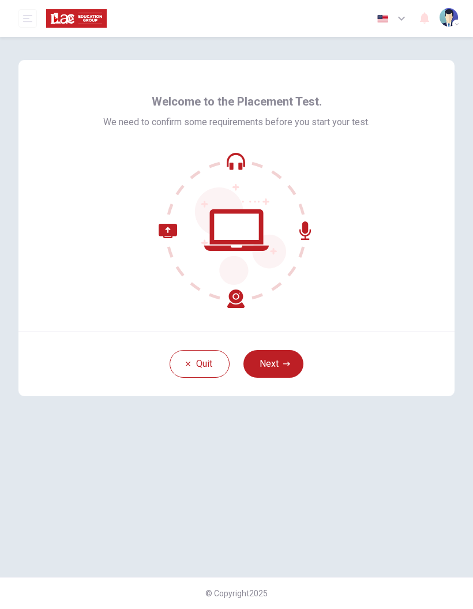
click at [292, 356] on button "Next" at bounding box center [273, 364] width 60 height 28
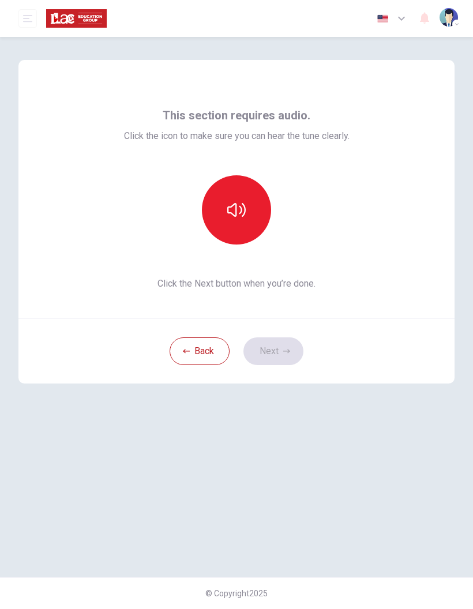
click at [206, 350] on button "Back" at bounding box center [200, 351] width 60 height 28
